Goal: Task Accomplishment & Management: Manage account settings

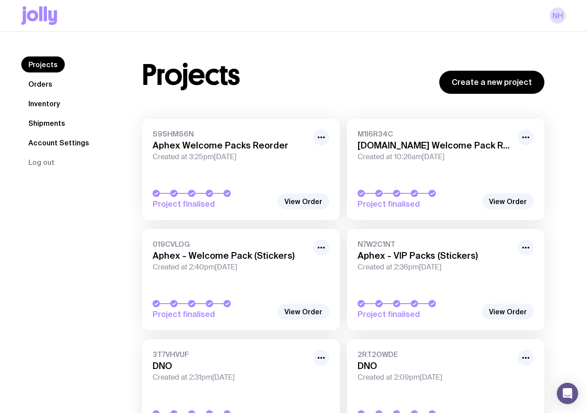
click at [45, 121] on link "Shipments" at bounding box center [46, 123] width 51 height 16
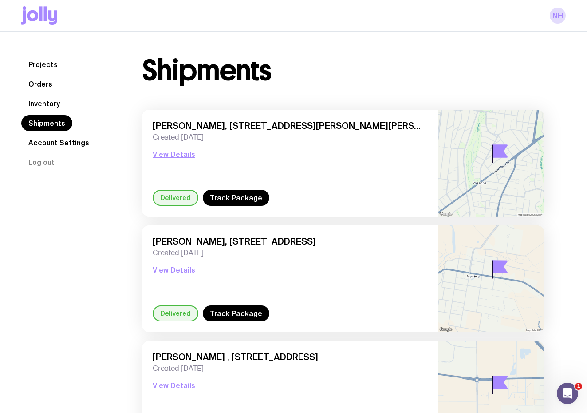
click at [37, 102] on link "Inventory" at bounding box center [44, 103] width 46 height 16
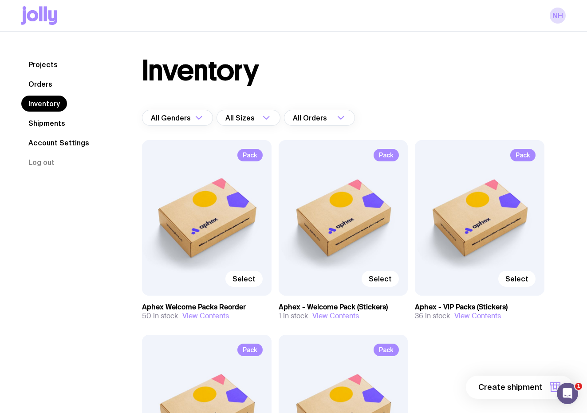
click at [41, 87] on link "Orders" at bounding box center [40, 84] width 38 height 16
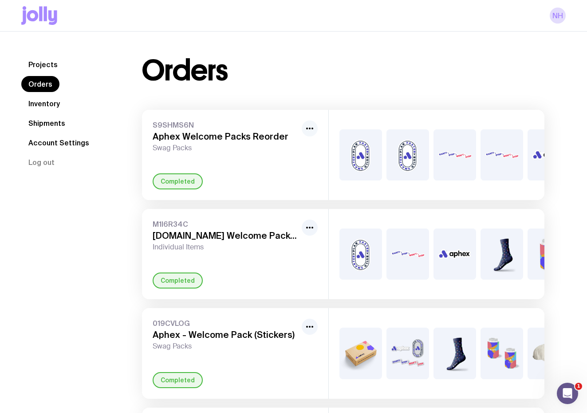
click at [312, 131] on icon "button" at bounding box center [310, 128] width 11 height 11
click at [209, 176] on div "S9SHMS6N Aphex Welcome Packs Reorder Swag Packs Rename Completed" at bounding box center [235, 155] width 186 height 90
click at [281, 189] on div "Completed" at bounding box center [235, 181] width 165 height 16
click at [460, 168] on img at bounding box center [455, 154] width 43 height 51
click at [47, 140] on link "Account Settings" at bounding box center [58, 143] width 75 height 16
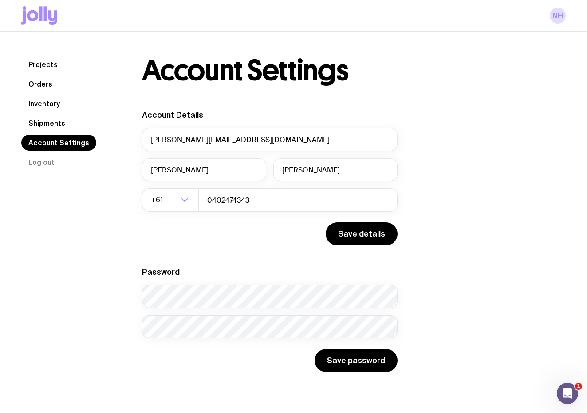
click at [66, 121] on link "Shipments" at bounding box center [46, 123] width 51 height 16
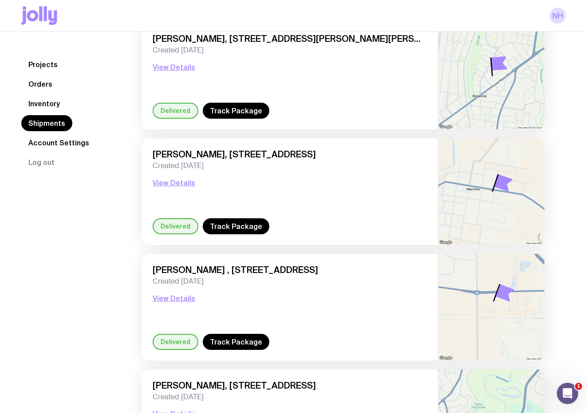
scroll to position [93, 0]
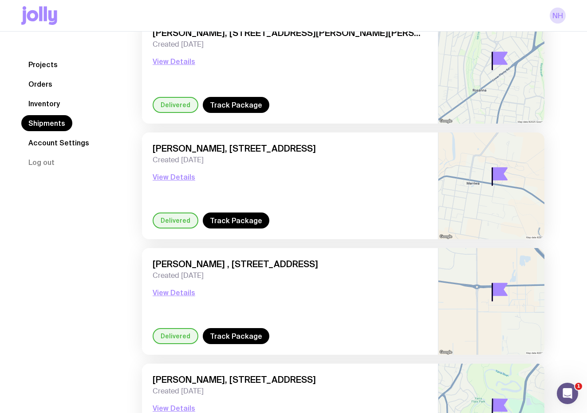
click at [41, 83] on link "Orders" at bounding box center [40, 84] width 38 height 16
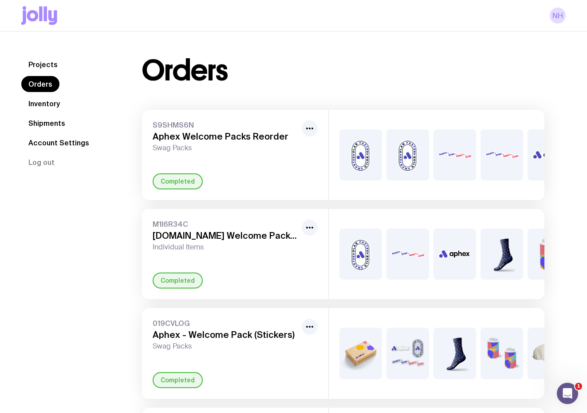
click at [44, 63] on link "Projects" at bounding box center [43, 64] width 44 height 16
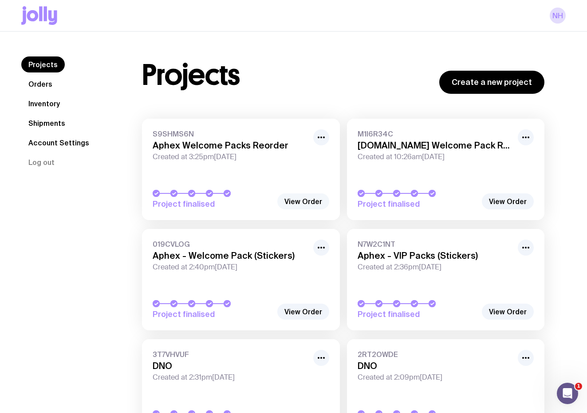
click at [301, 200] on link "View Order" at bounding box center [304, 201] width 52 height 16
